Goal: Transaction & Acquisition: Obtain resource

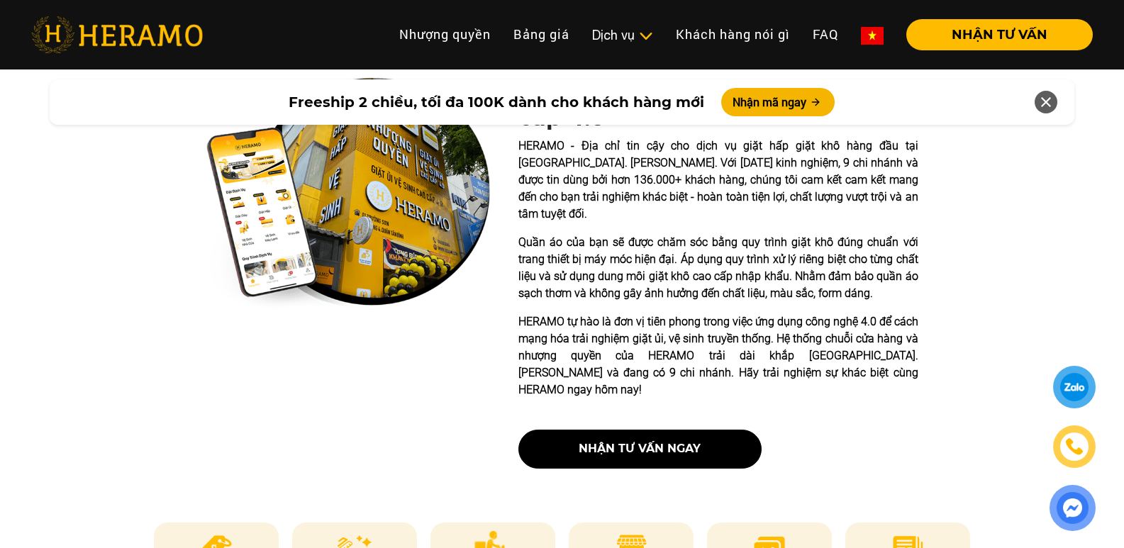
scroll to position [496, 0]
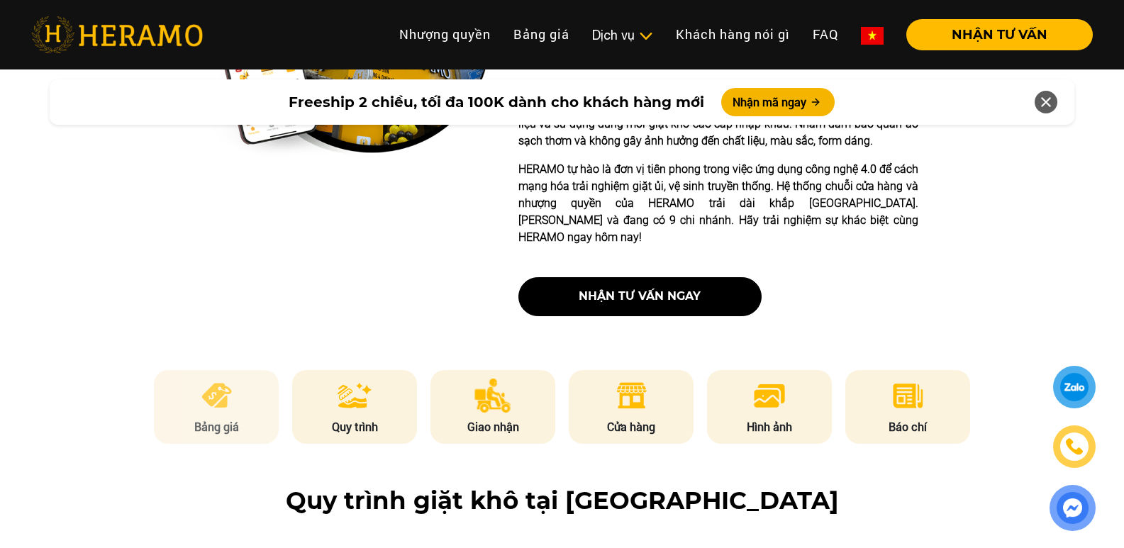
click at [219, 379] on img at bounding box center [216, 396] width 35 height 34
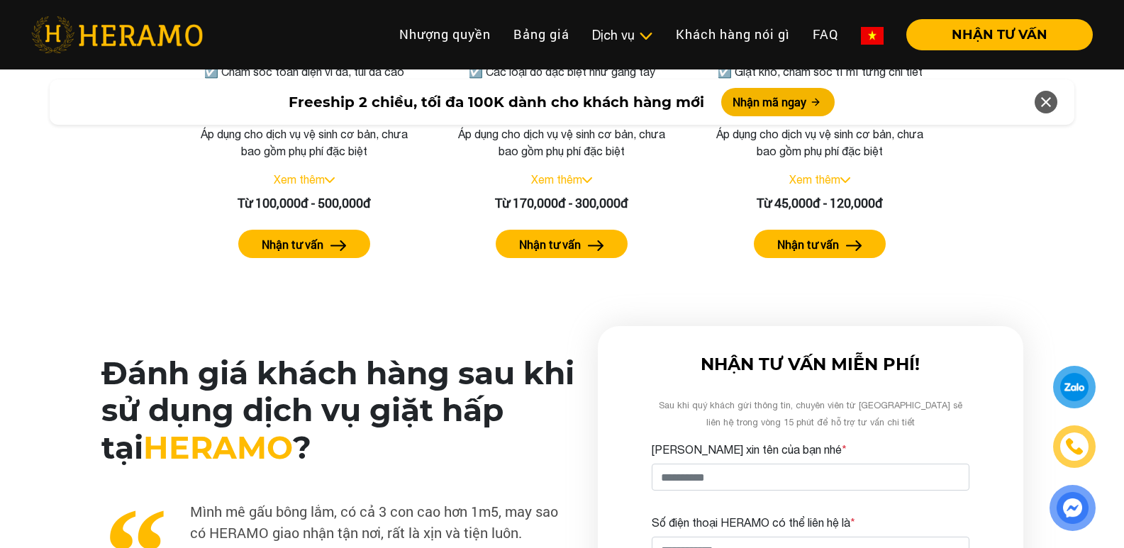
scroll to position [3467, 0]
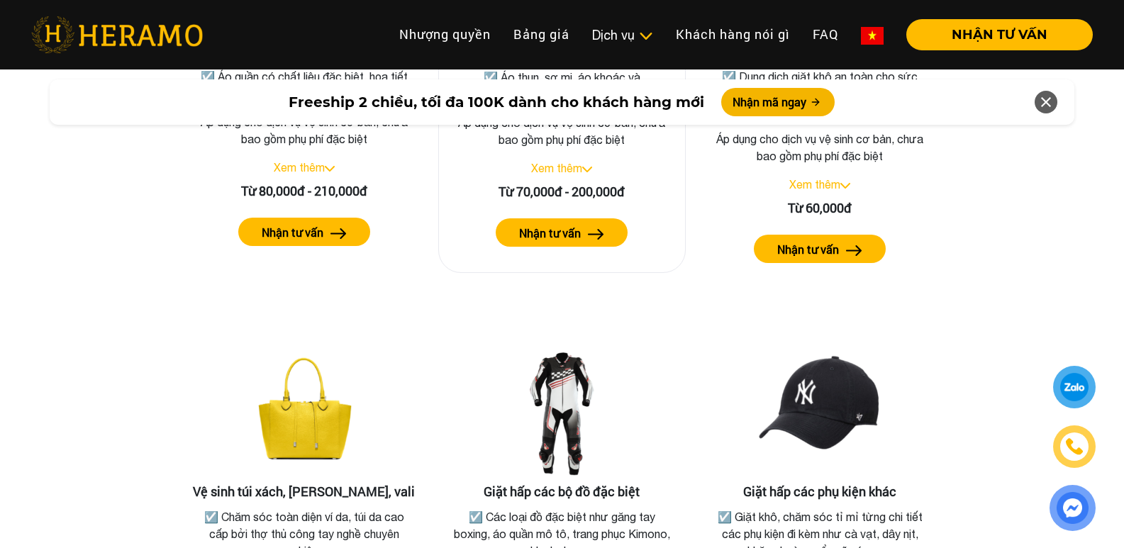
scroll to position [2624, 0]
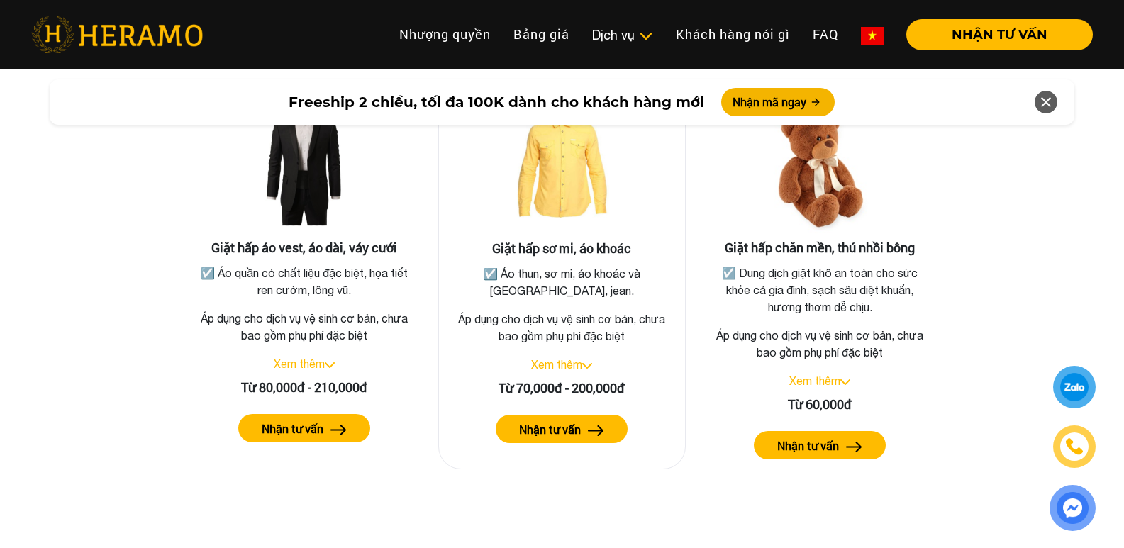
click at [582, 423] on button "Nhận tư vấn" at bounding box center [562, 429] width 132 height 28
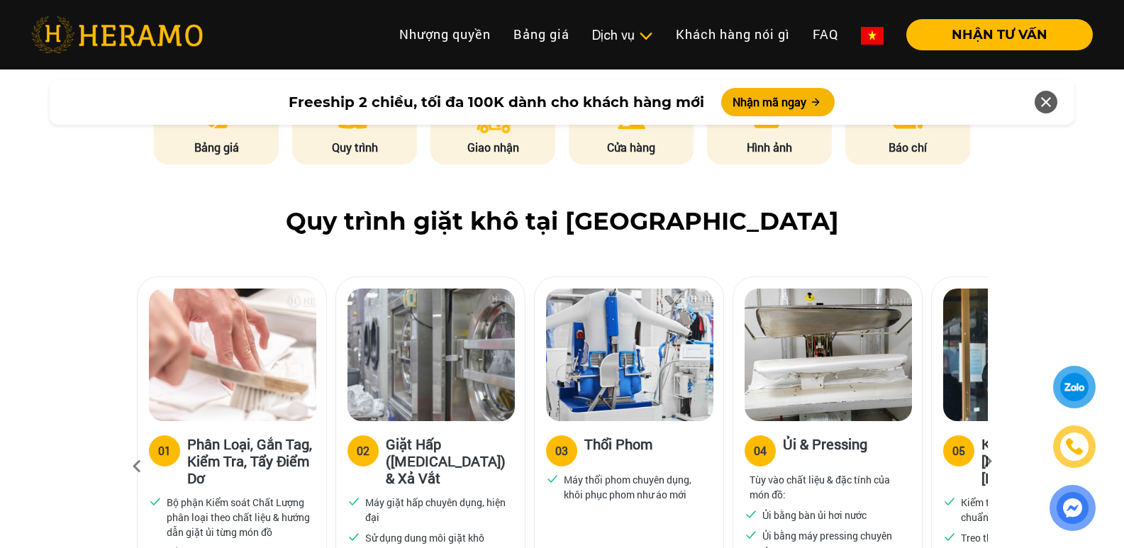
scroll to position [709, 0]
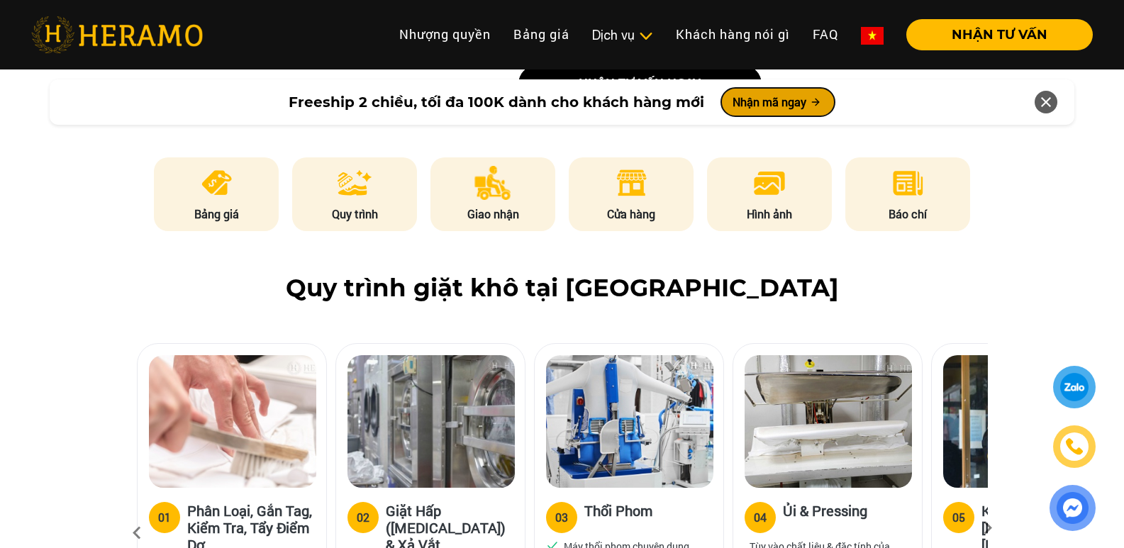
click at [792, 101] on button "Nhận mã ngay" at bounding box center [777, 102] width 113 height 28
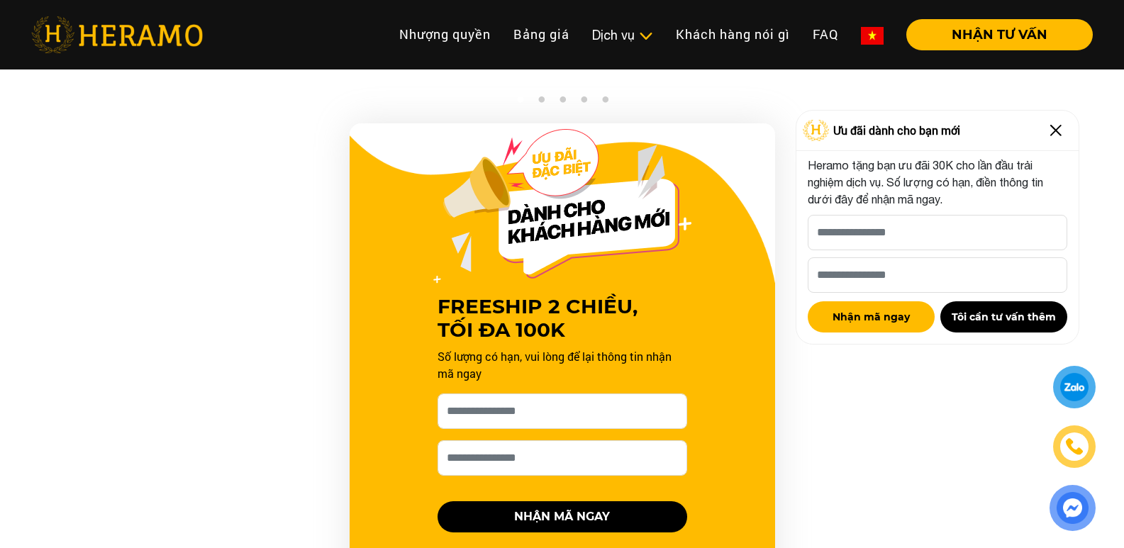
scroll to position [1442, 0]
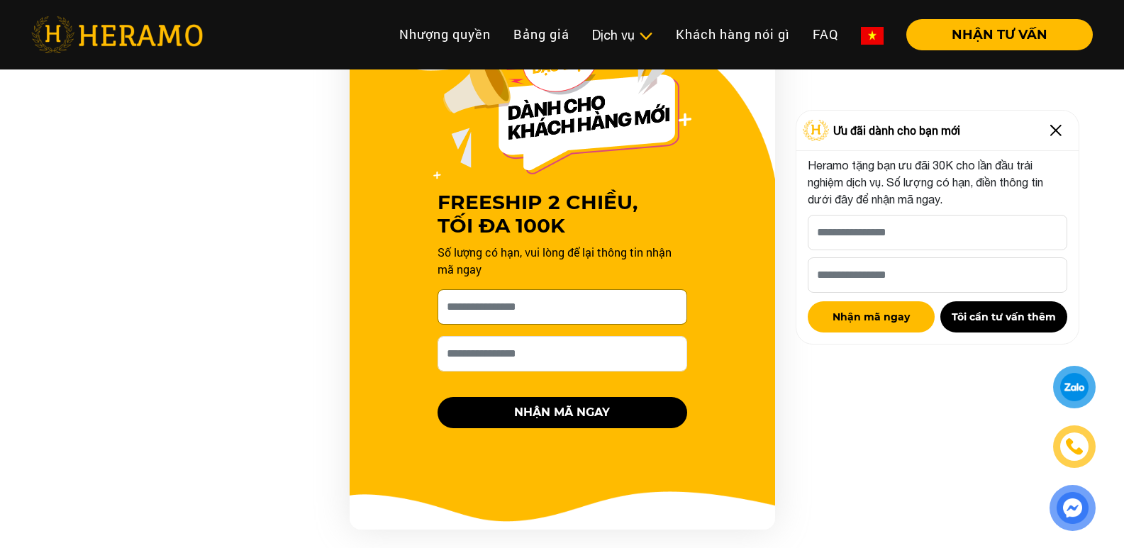
click at [615, 289] on input "[PERSON_NAME] xin tên của bạn nhé *" at bounding box center [563, 306] width 250 height 35
type input "*"
type input "****"
type input "*"
type input "**********"
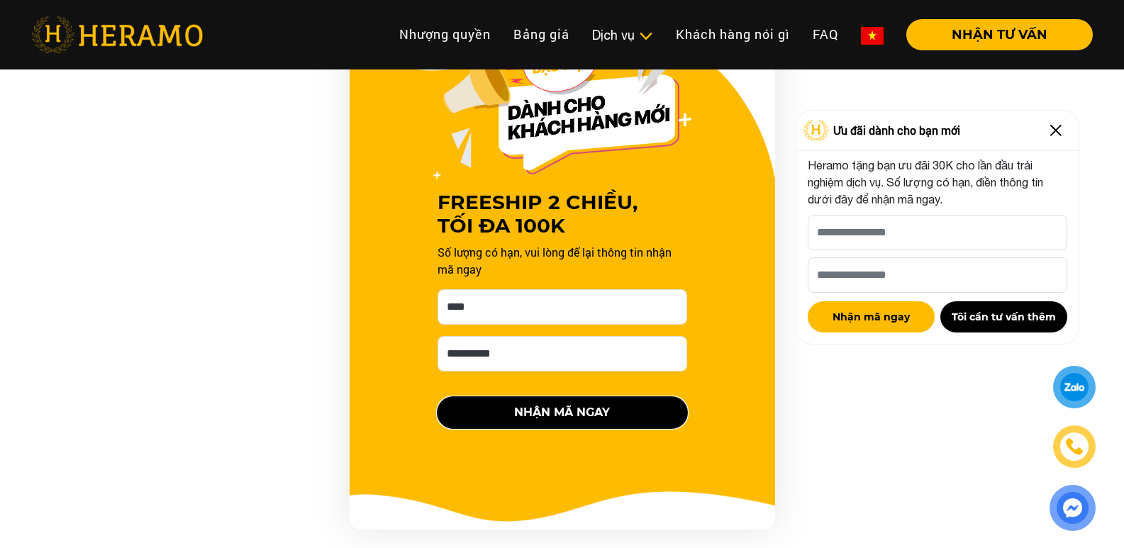
click at [514, 400] on button "NHẬN MÃ NGAY" at bounding box center [563, 412] width 250 height 31
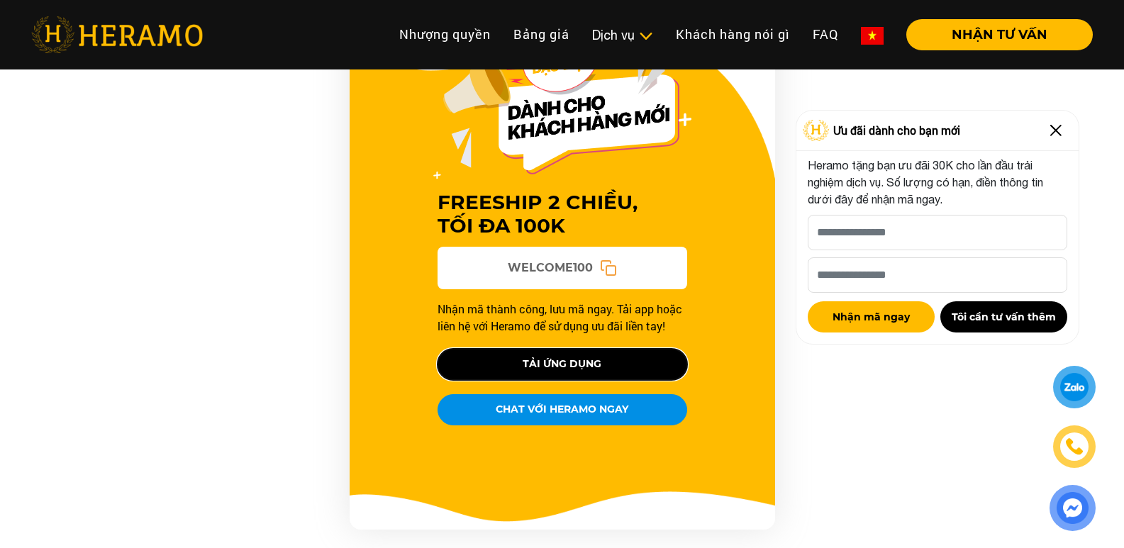
click at [579, 349] on button "TẢI ỨNG DỤNG" at bounding box center [563, 364] width 250 height 31
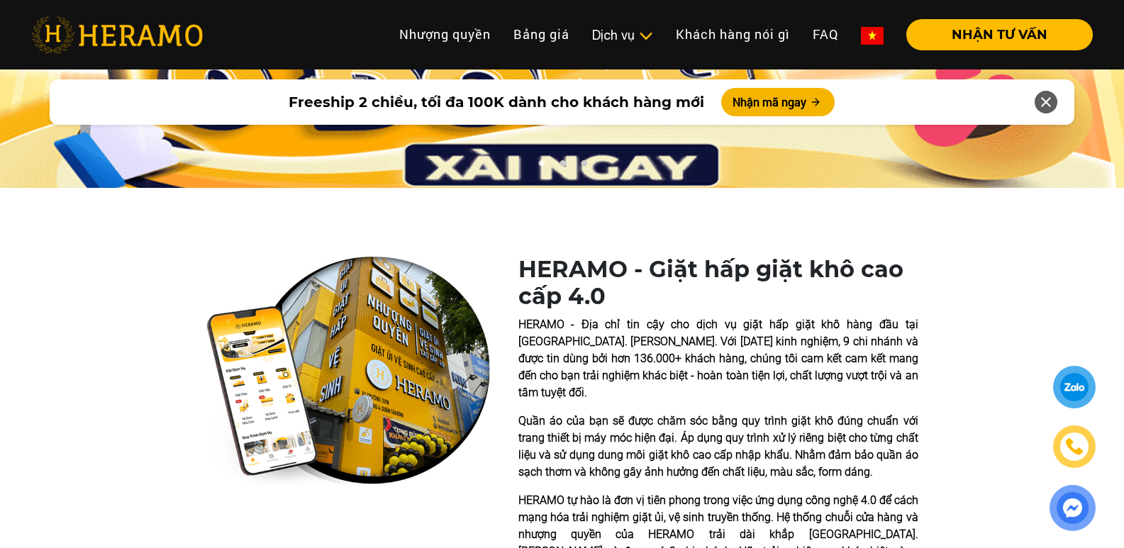
scroll to position [355, 0]
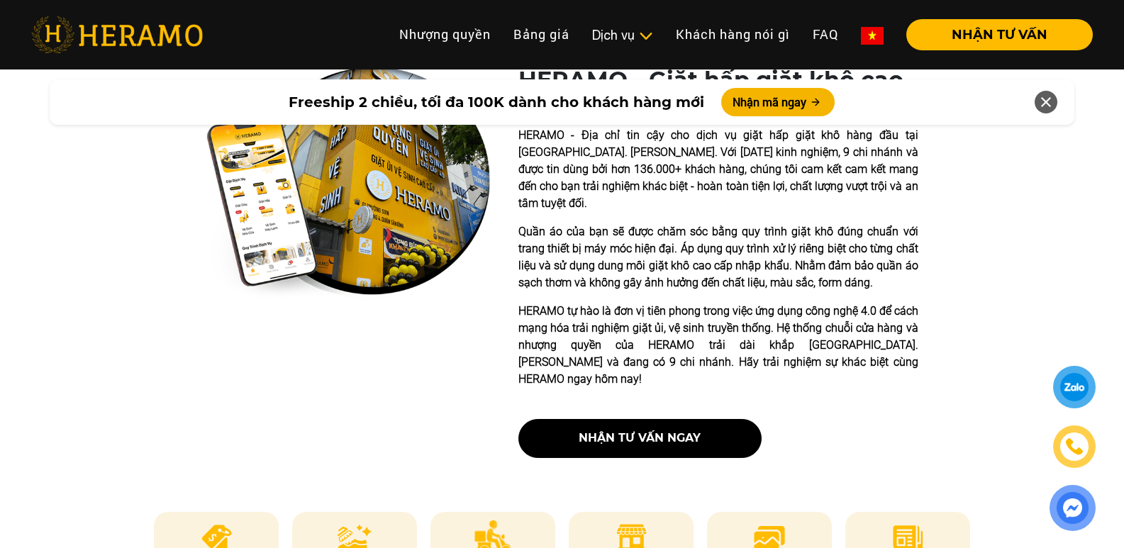
click at [1069, 388] on div at bounding box center [1074, 387] width 35 height 34
